Goal: Transaction & Acquisition: Purchase product/service

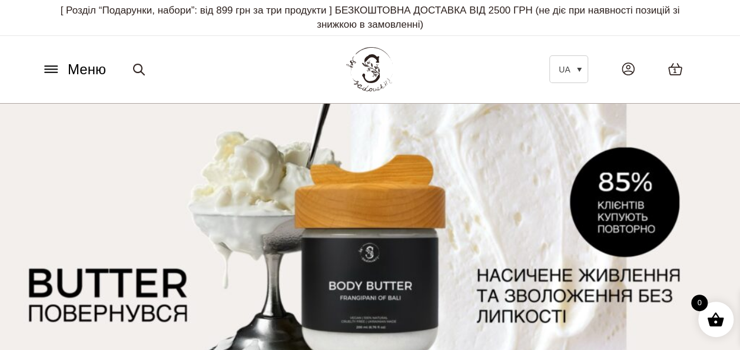
click at [54, 73] on icon at bounding box center [51, 69] width 19 height 12
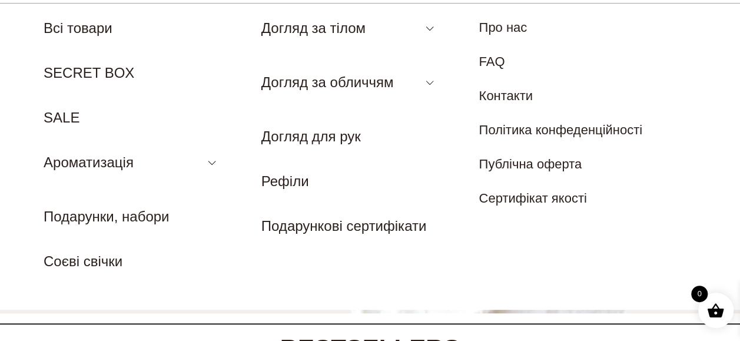
scroll to position [118, 0]
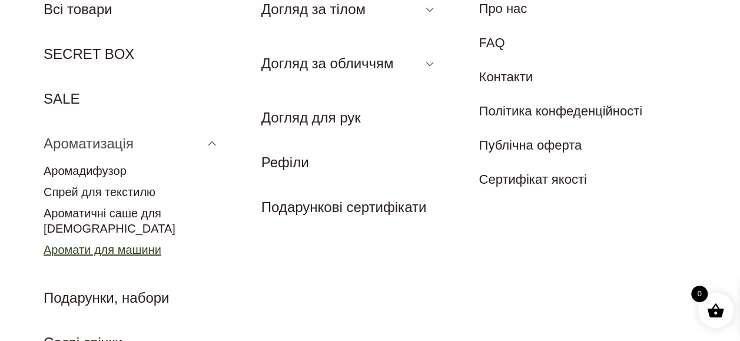
click at [119, 243] on link "Аромати для машини" at bounding box center [103, 249] width 118 height 13
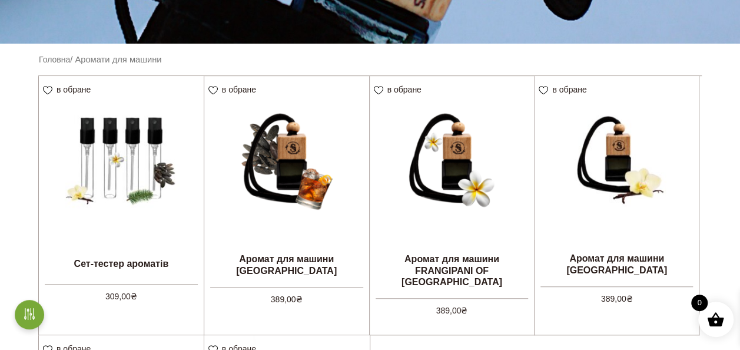
scroll to position [294, 0]
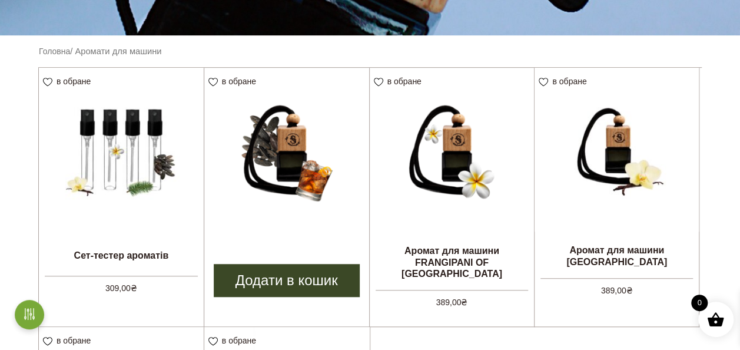
click at [305, 145] on img at bounding box center [286, 150] width 165 height 165
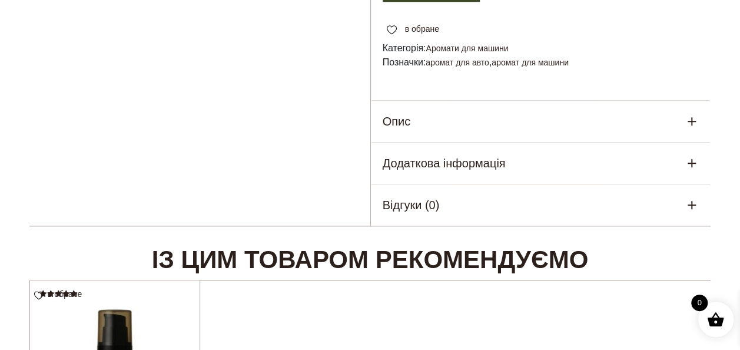
scroll to position [588, 0]
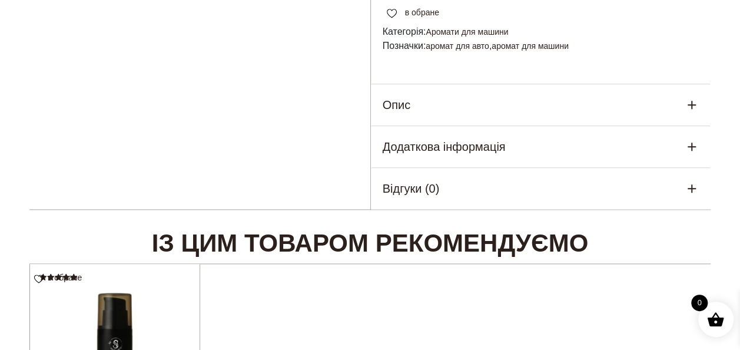
click at [690, 106] on icon at bounding box center [691, 105] width 8 height 8
